Goal: Task Accomplishment & Management: Manage account settings

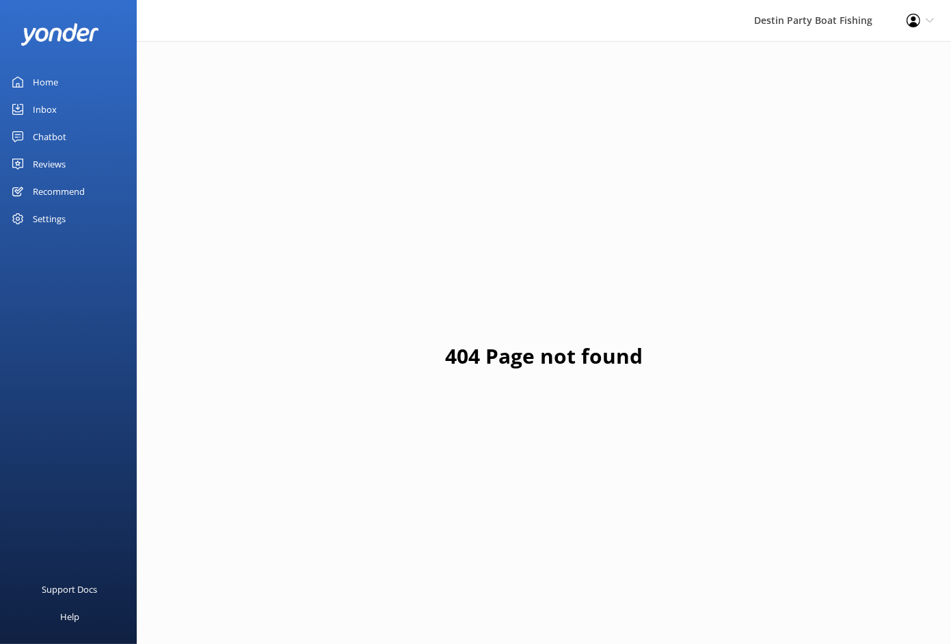
click at [50, 74] on div "Home" at bounding box center [45, 81] width 25 height 27
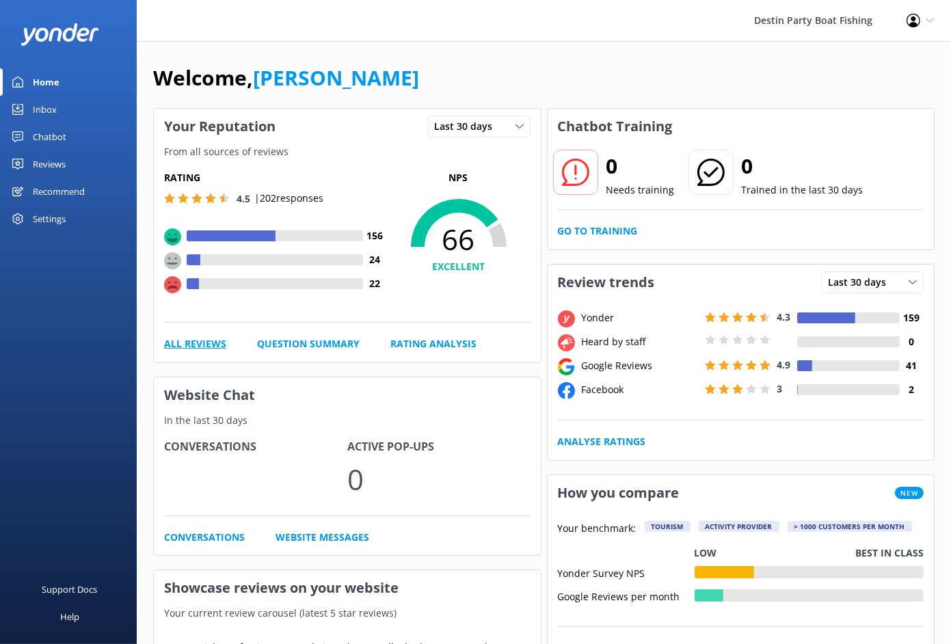
click at [200, 342] on link "All Reviews" at bounding box center [195, 343] width 62 height 15
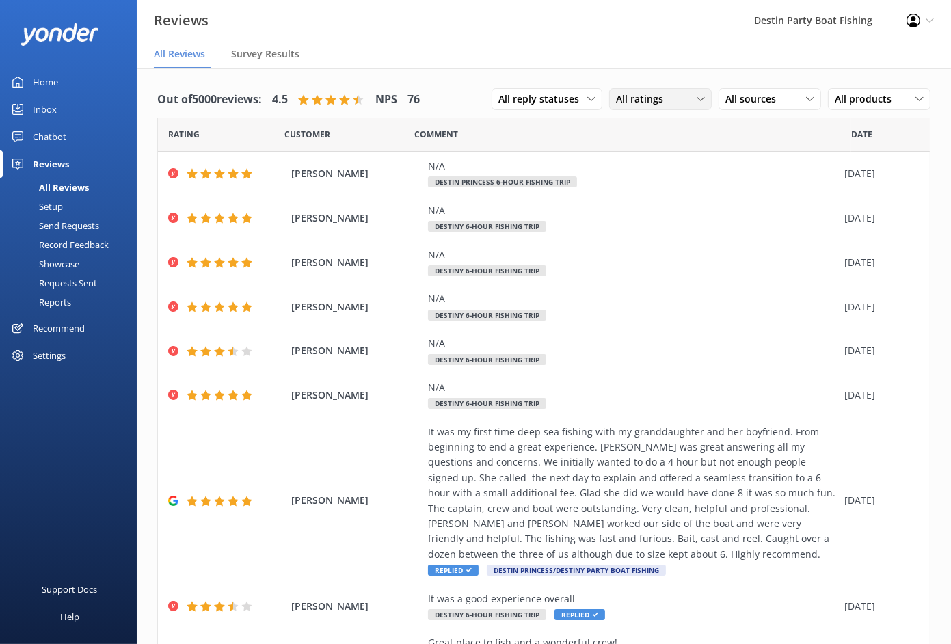
click at [653, 97] on span "All ratings" at bounding box center [643, 99] width 55 height 15
click at [639, 218] on link "Detractors" at bounding box center [671, 210] width 122 height 27
